Goal: Transaction & Acquisition: Purchase product/service

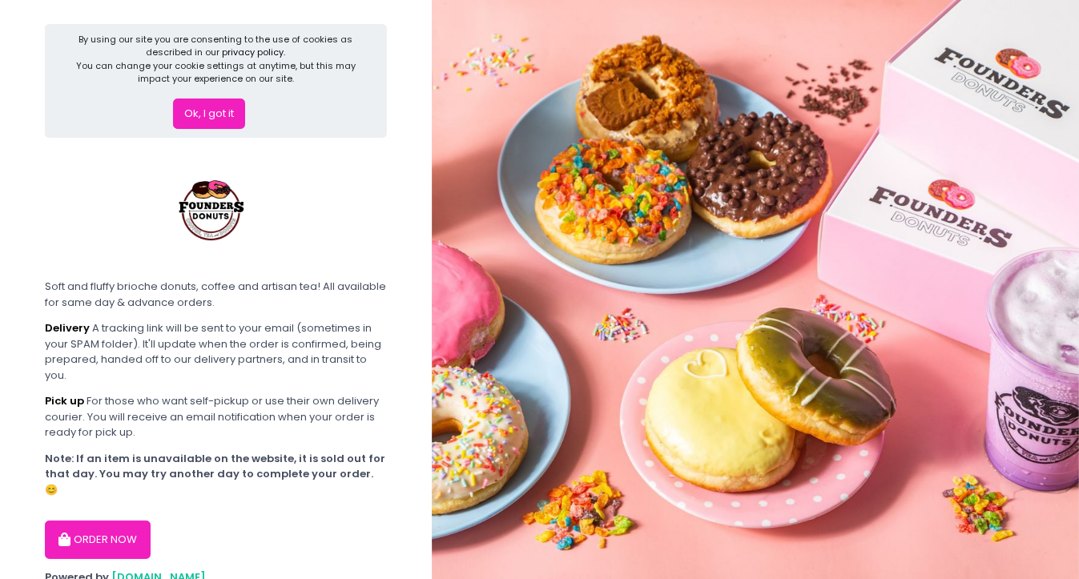
click at [115, 527] on button "ORDER NOW" at bounding box center [98, 539] width 106 height 38
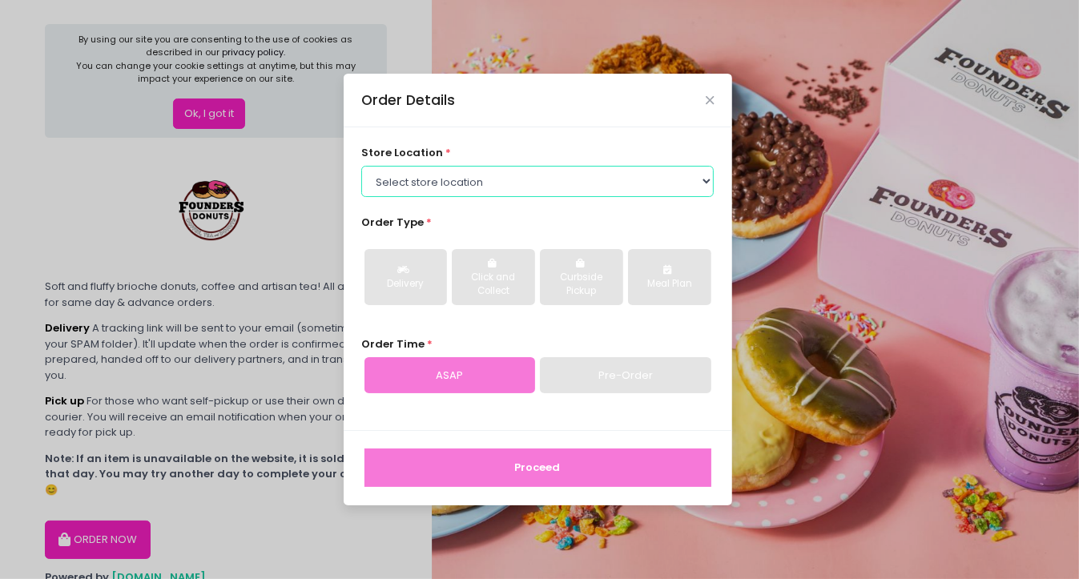
click at [450, 180] on select "Select store location Founders Donuts - [PERSON_NAME] Founders Donuts - [GEOGRA…" at bounding box center [537, 181] width 352 height 30
select select "65e656aa55db7c7b23c3a32e"
click at [361, 166] on select "Select store location Founders Donuts - [PERSON_NAME] Founders Donuts - [GEOGRA…" at bounding box center [537, 181] width 352 height 30
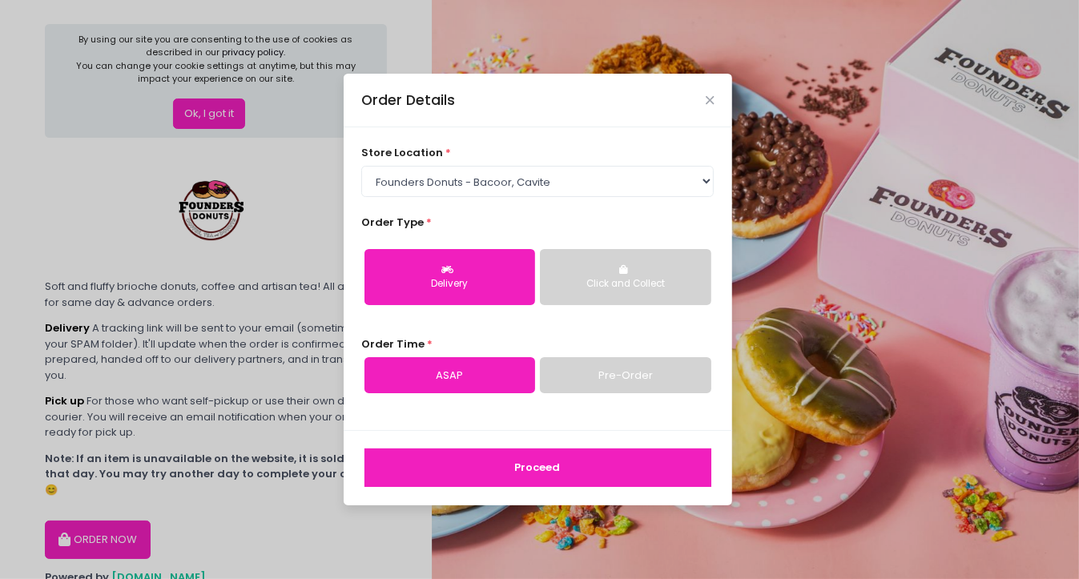
click at [601, 381] on link "Pre-Order" at bounding box center [625, 375] width 171 height 37
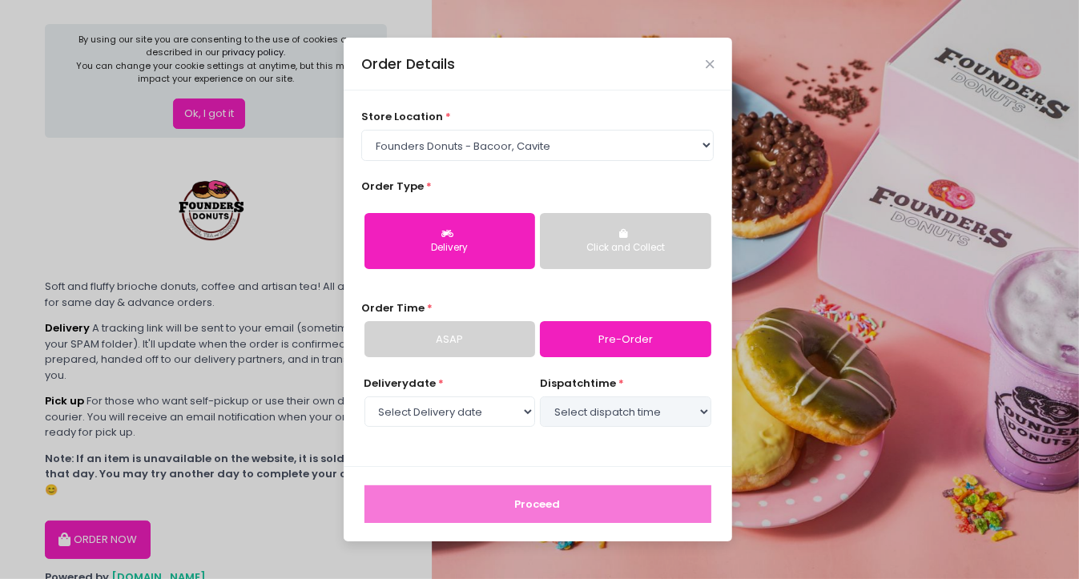
select select "[DATE]"
click at [603, 416] on select "Select dispatch time 10:30 AM - 11:00 AM 11:00 AM - 11:30 AM 11:30 AM - 12:00 P…" at bounding box center [625, 411] width 171 height 30
select select "19:30"
click at [540, 396] on select "Select dispatch time 10:30 AM - 11:00 AM 11:00 AM - 11:30 AM 11:30 AM - 12:00 P…" at bounding box center [625, 411] width 171 height 30
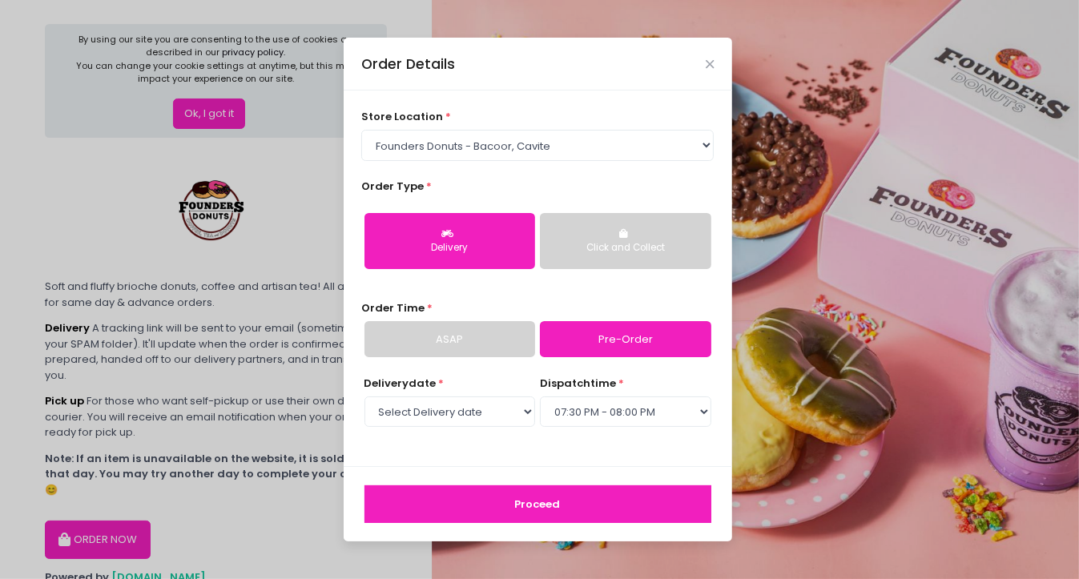
click at [562, 492] on button "Proceed" at bounding box center [537, 504] width 347 height 38
